Goal: Task Accomplishment & Management: Manage account settings

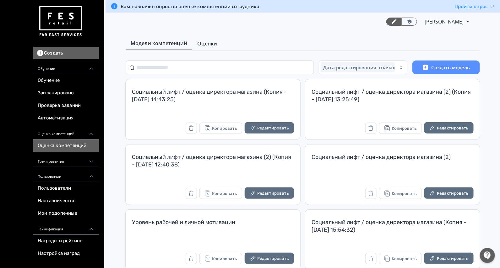
click at [209, 44] on span "Оценки" at bounding box center [207, 44] width 20 height 8
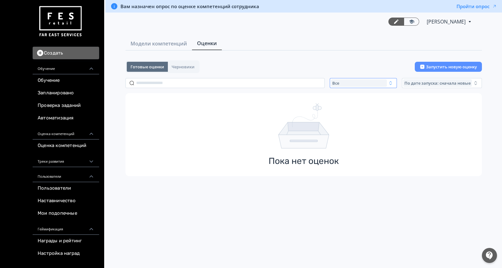
click at [339, 81] on span "Все" at bounding box center [335, 83] width 7 height 5
click at [352, 109] on span "Активные" at bounding box center [349, 109] width 23 height 6
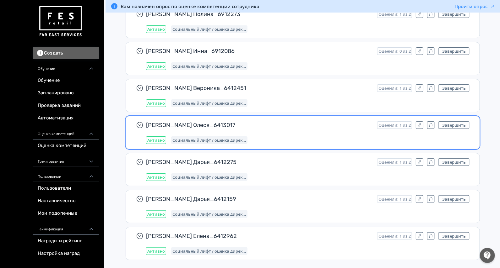
scroll to position [1702, 0]
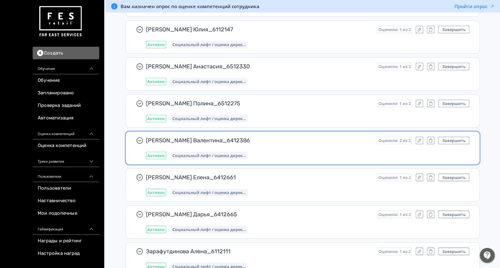
click at [285, 142] on div "[PERSON_NAME] Валентина_6412386 Оценили: 2 из 2 Завершить Активно Социальный ли…" at bounding box center [307, 148] width 323 height 23
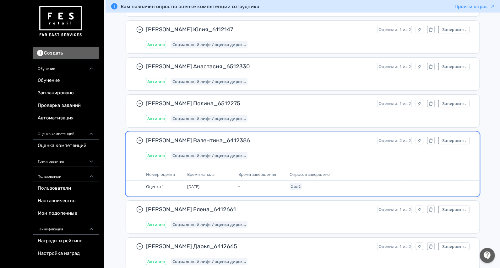
click at [312, 152] on div "Активно Социальный лифт / оценка дирек..." at bounding box center [307, 156] width 323 height 8
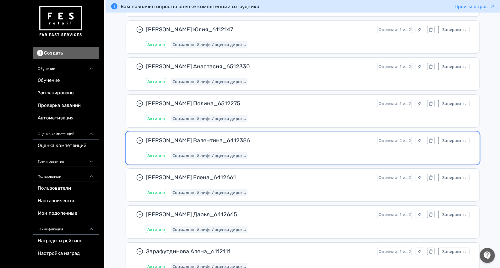
click at [312, 152] on div "Активно Социальный лифт / оценка дирек..." at bounding box center [307, 156] width 323 height 8
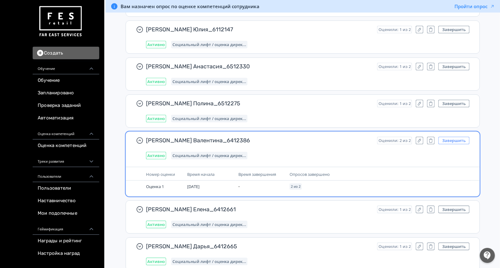
click at [460, 137] on button "Завершить" at bounding box center [453, 141] width 31 height 8
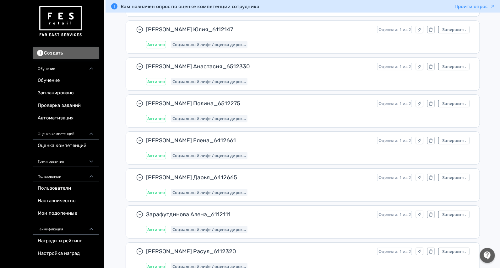
scroll to position [3696, 0]
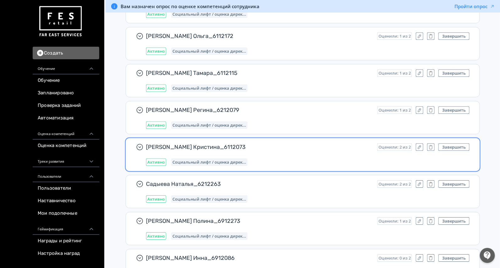
click at [319, 159] on div "Активно Социальный лифт / оценка дирек..." at bounding box center [307, 163] width 323 height 8
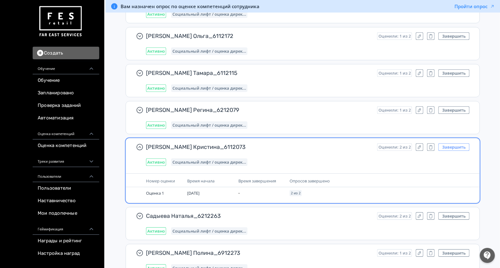
click at [448, 143] on button "Завершить" at bounding box center [453, 147] width 31 height 8
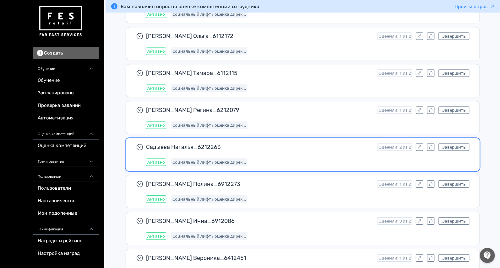
click at [333, 145] on div "Садыева Наталья_6212263 Оценили: 2 из 2 Завершить Активно Социальный лифт / оце…" at bounding box center [307, 154] width 323 height 23
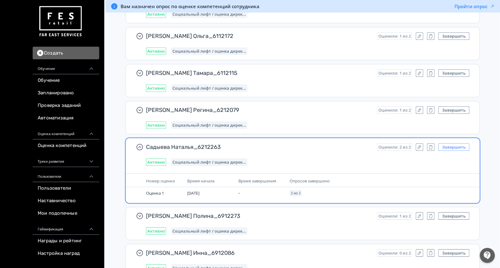
click at [455, 143] on button "Завершить" at bounding box center [453, 147] width 31 height 8
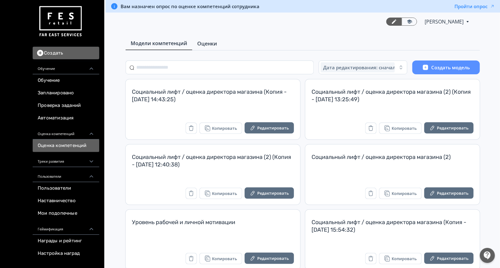
click at [206, 48] on link "Оценки" at bounding box center [207, 43] width 30 height 13
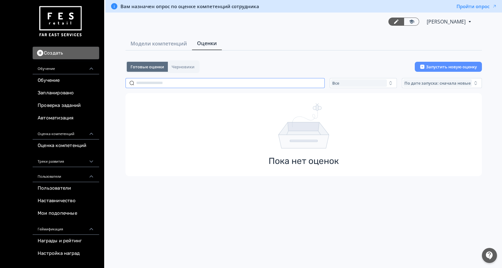
click at [202, 83] on input "text" at bounding box center [225, 83] width 199 height 10
click at [256, 81] on input "text" at bounding box center [225, 83] width 199 height 10
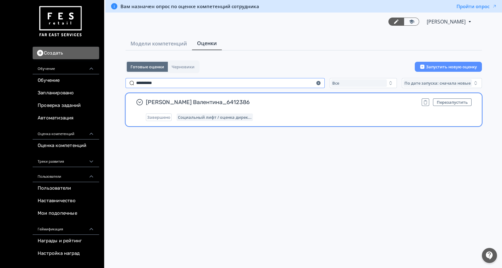
type input "**********"
click at [338, 109] on div "Иванова Валентина_6412386 Перезапустить Завершено Социальный лифт / оценка дире…" at bounding box center [309, 110] width 326 height 23
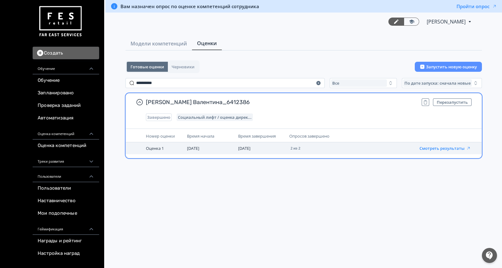
click at [446, 149] on button "Смотреть результаты" at bounding box center [445, 148] width 51 height 5
